Goal: Leave review/rating

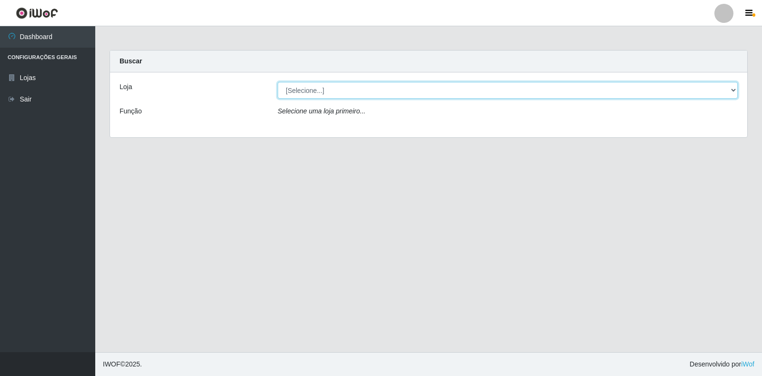
click at [361, 90] on select "[Selecione...] Atacado Vem - Loja 30 Laranjeiras Velha" at bounding box center [508, 90] width 460 height 17
select select "495"
click at [278, 82] on select "[Selecione...] Atacado Vem - Loja 30 Laranjeiras Velha" at bounding box center [508, 90] width 460 height 17
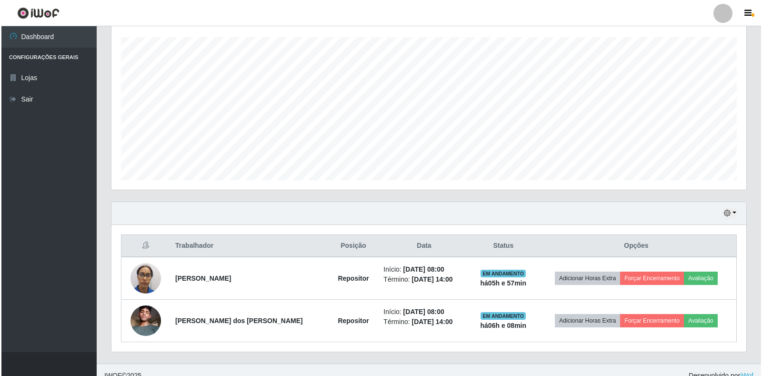
scroll to position [172, 0]
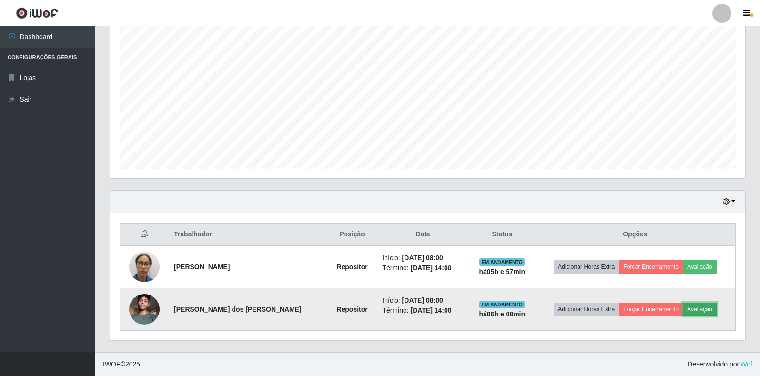
click at [699, 311] on button "Avaliação" at bounding box center [699, 308] width 34 height 13
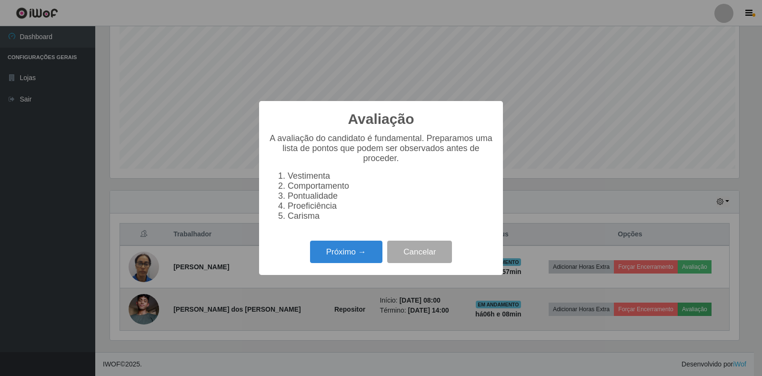
scroll to position [198, 629]
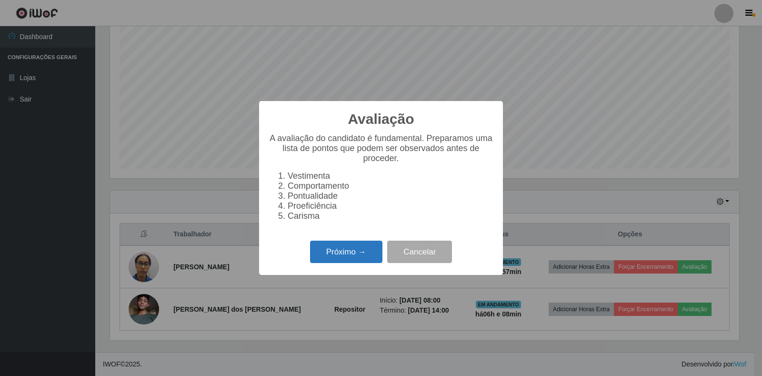
click at [356, 250] on button "Próximo →" at bounding box center [346, 251] width 72 height 22
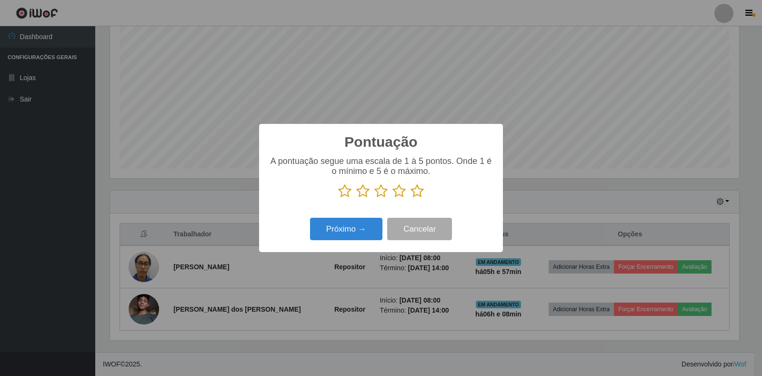
scroll to position [476027, 475595]
click at [418, 192] on icon at bounding box center [417, 191] width 13 height 14
click at [411, 198] on input "radio" at bounding box center [411, 198] width 0 height 0
click at [354, 237] on button "Próximo →" at bounding box center [346, 229] width 72 height 22
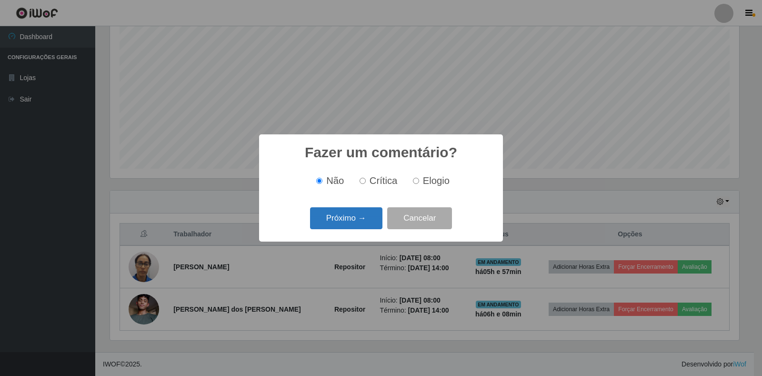
click at [351, 226] on button "Próximo →" at bounding box center [346, 218] width 72 height 22
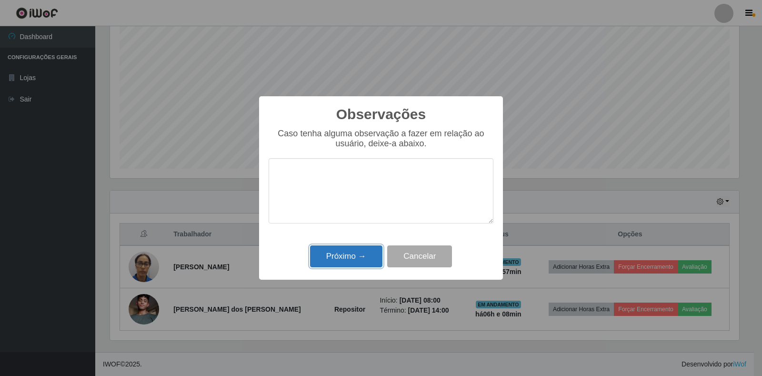
click at [355, 252] on button "Próximo →" at bounding box center [346, 256] width 72 height 22
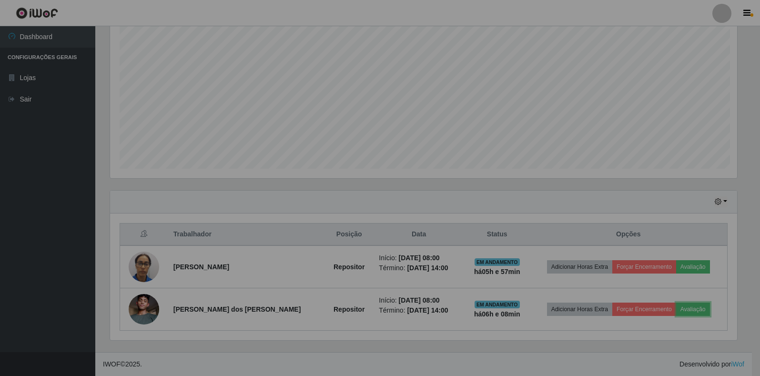
scroll to position [198, 635]
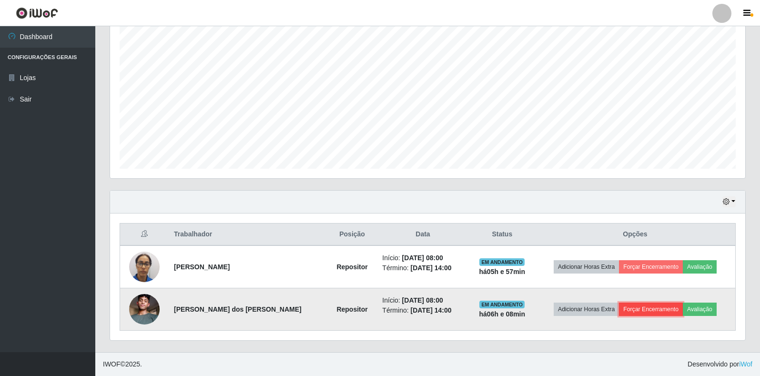
click at [652, 308] on button "Forçar Encerramento" at bounding box center [651, 308] width 64 height 13
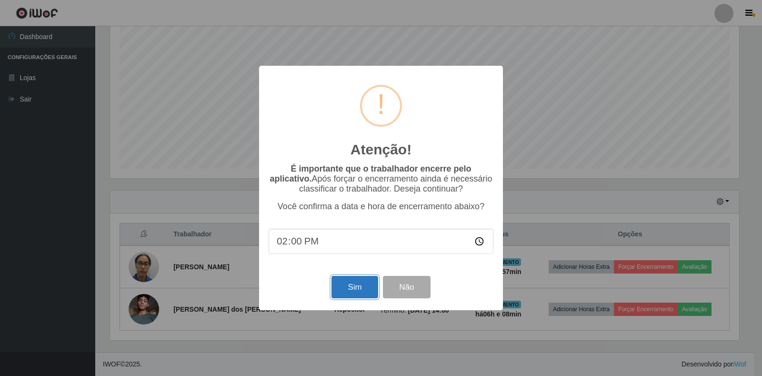
click at [366, 287] on button "Sim" at bounding box center [354, 287] width 46 height 22
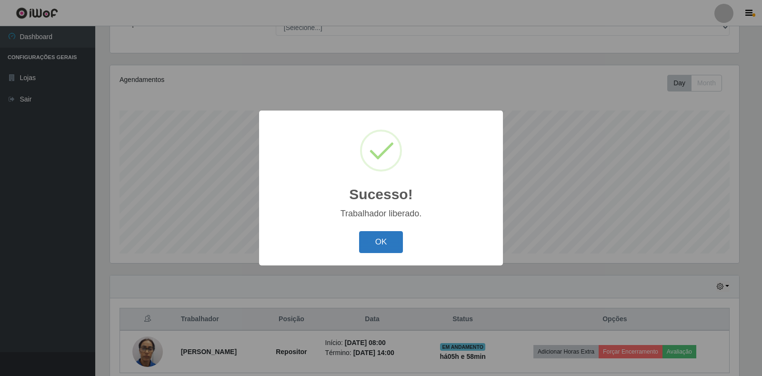
click at [374, 234] on button "OK" at bounding box center [381, 242] width 44 height 22
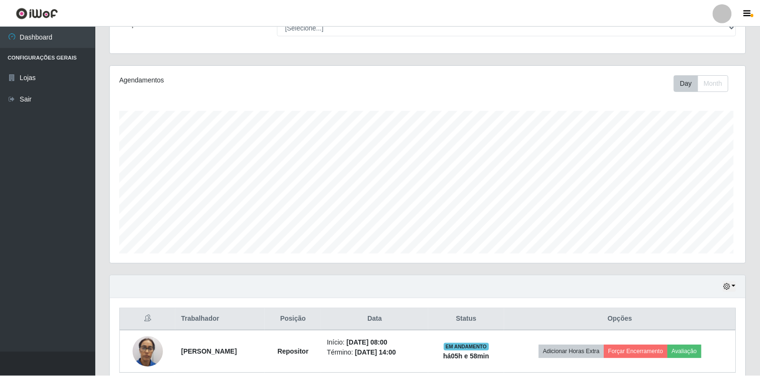
scroll to position [198, 635]
